Goal: Find specific fact: Find specific fact

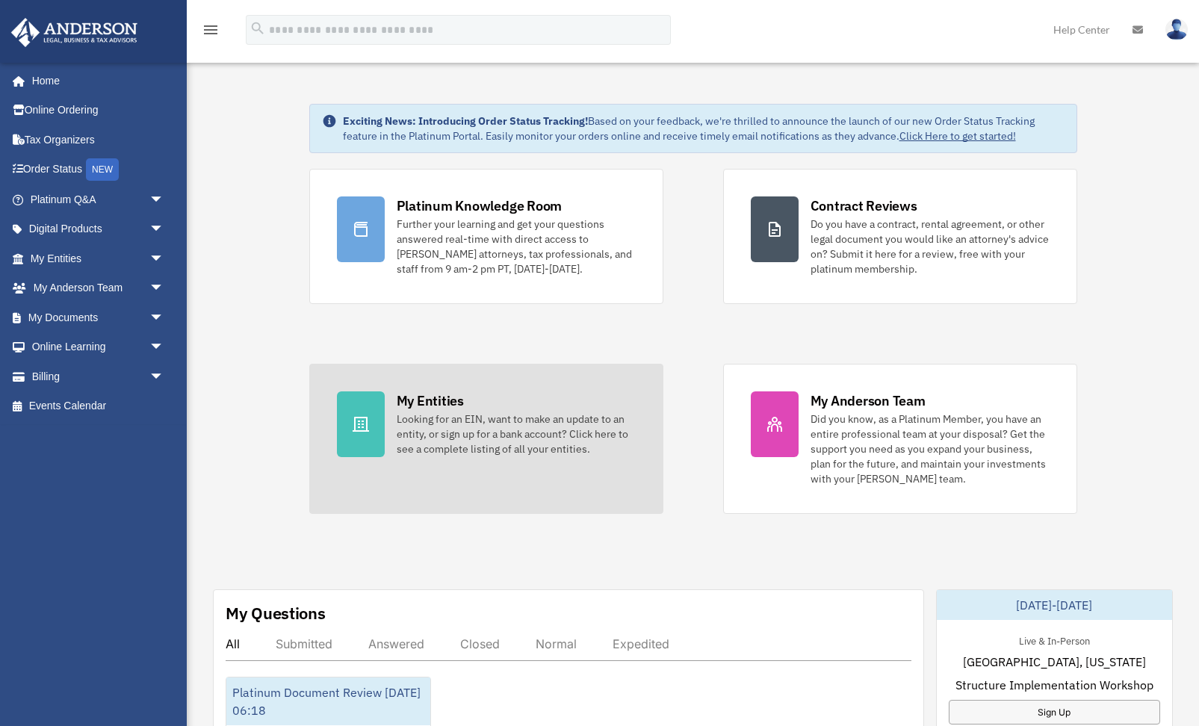
click at [407, 425] on div "Looking for an EIN, want to make an update to an entity, or sign up for a bank …" at bounding box center [516, 433] width 239 height 45
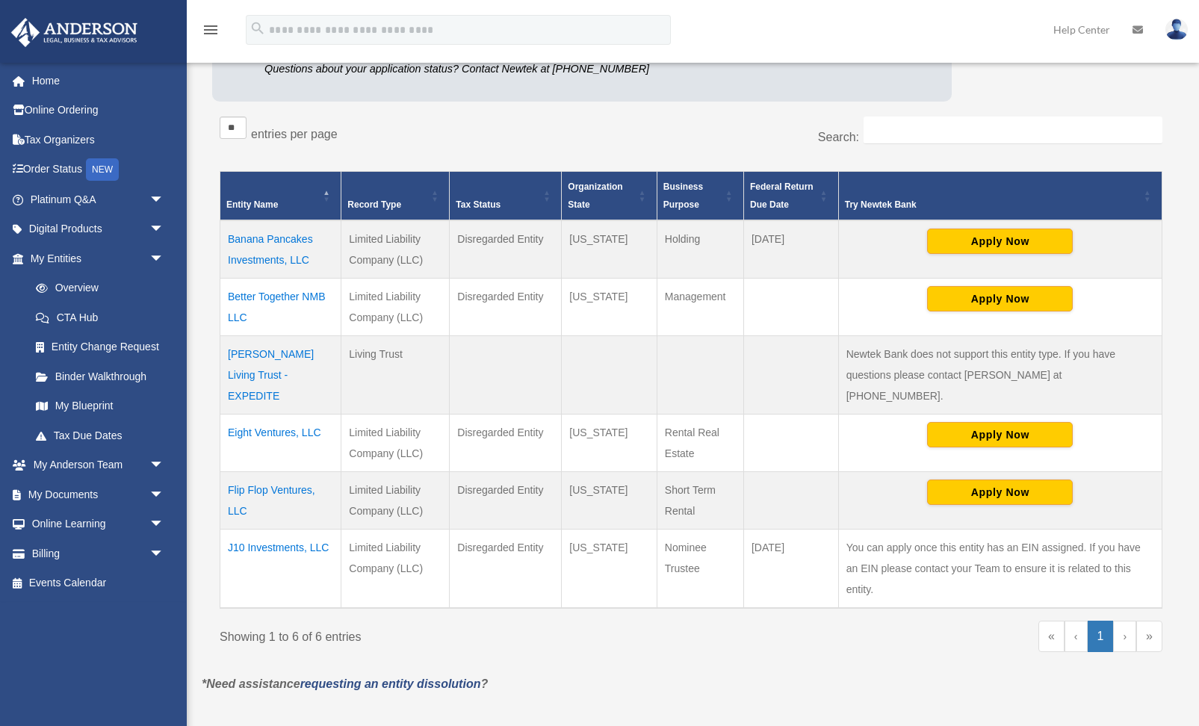
scroll to position [217, 0]
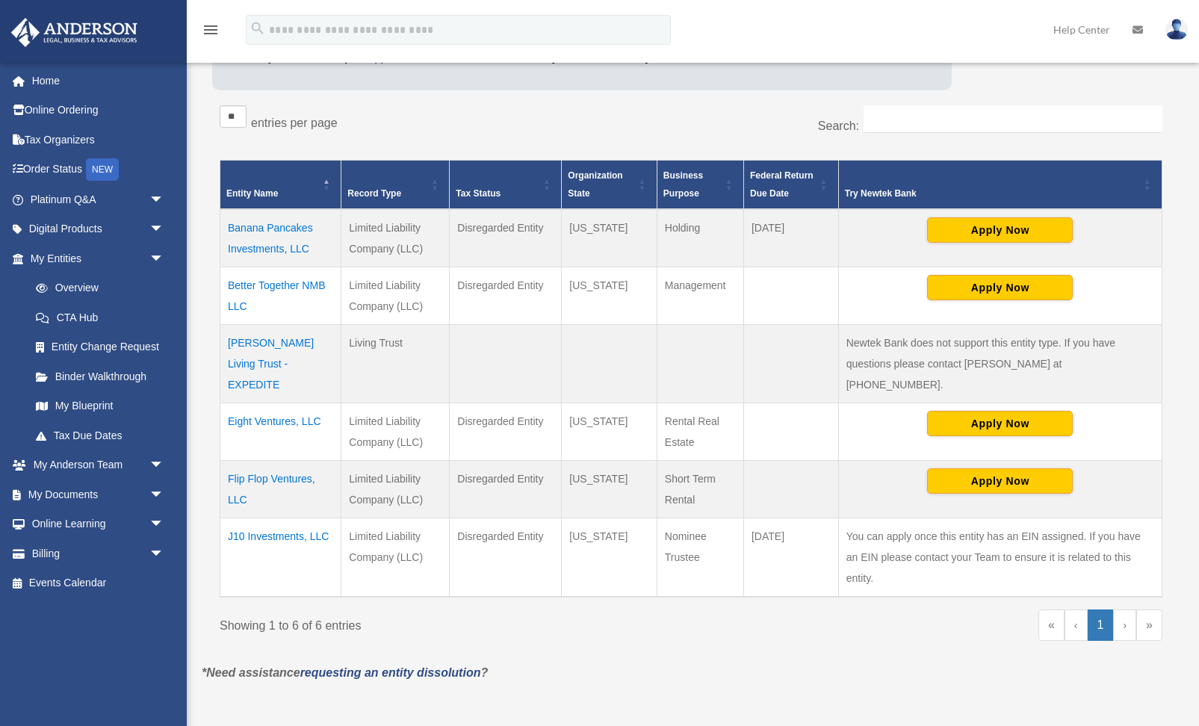
click at [276, 403] on td "Eight Ventures, LLC" at bounding box center [280, 432] width 121 height 58
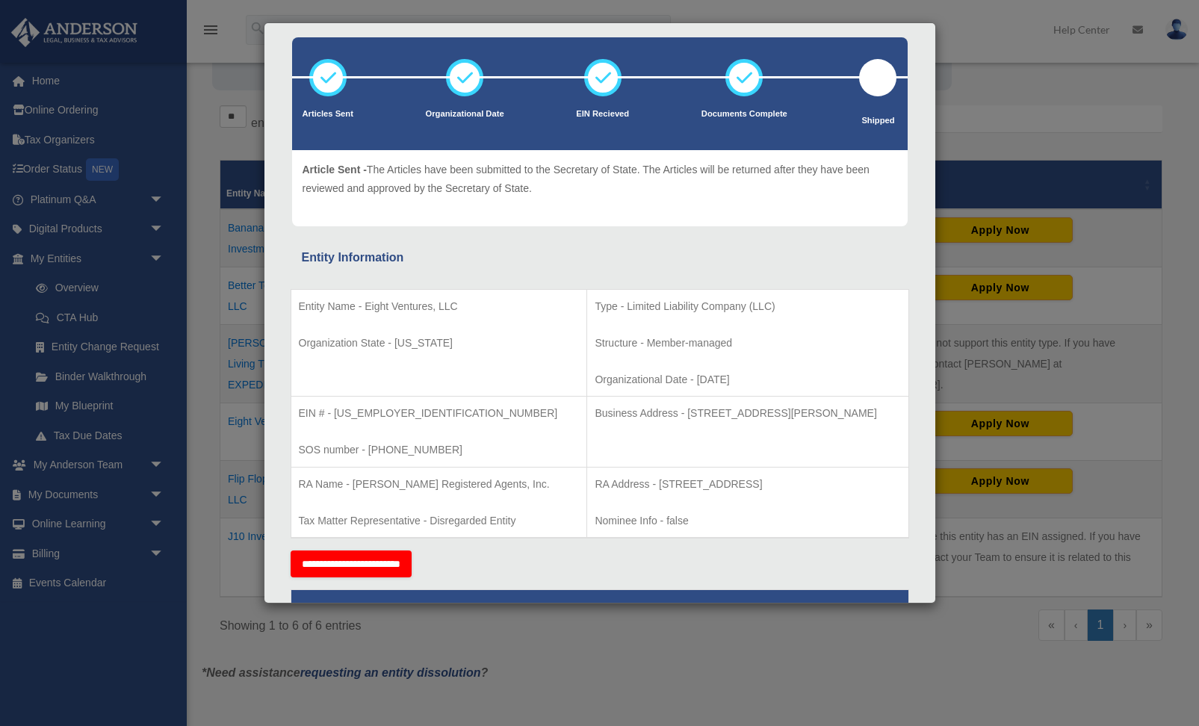
scroll to position [69, 0]
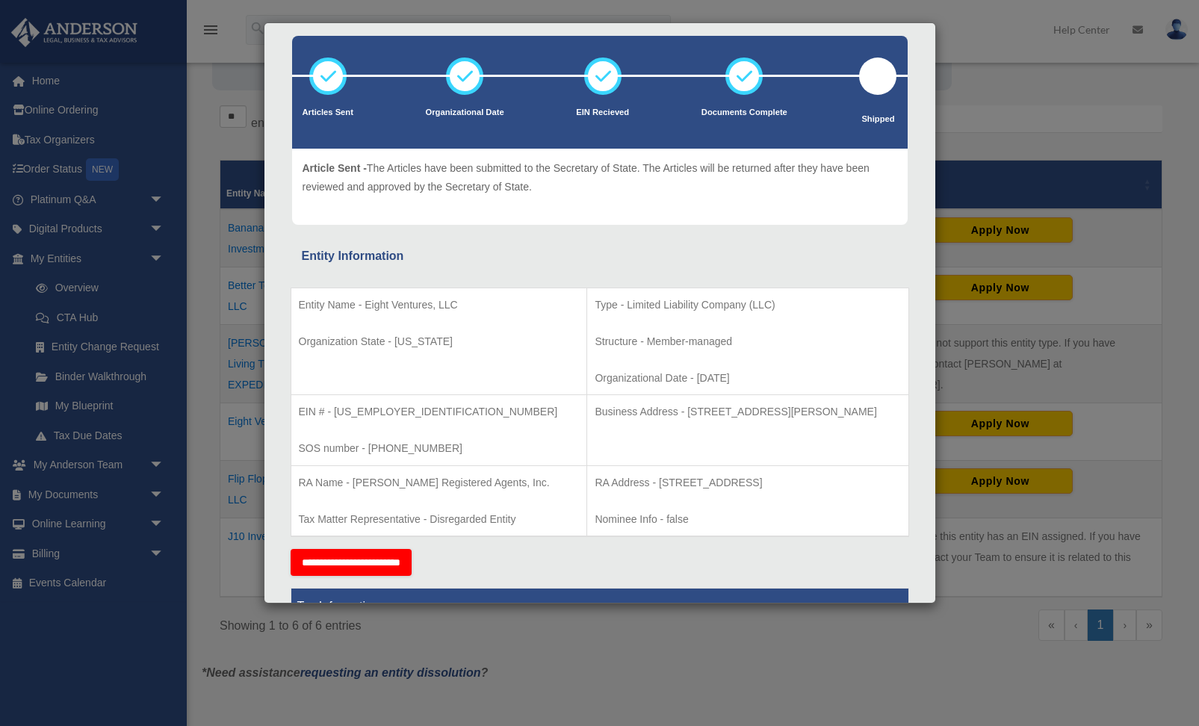
drag, startPoint x: 641, startPoint y: 409, endPoint x: 877, endPoint y: 413, distance: 236.8
click at [877, 413] on p "Business Address - [STREET_ADDRESS][PERSON_NAME]" at bounding box center [746, 412] width 305 height 19
copy p "[STREET_ADDRESS][PERSON_NAME]"
